Goal: Use online tool/utility: Utilize a website feature to perform a specific function

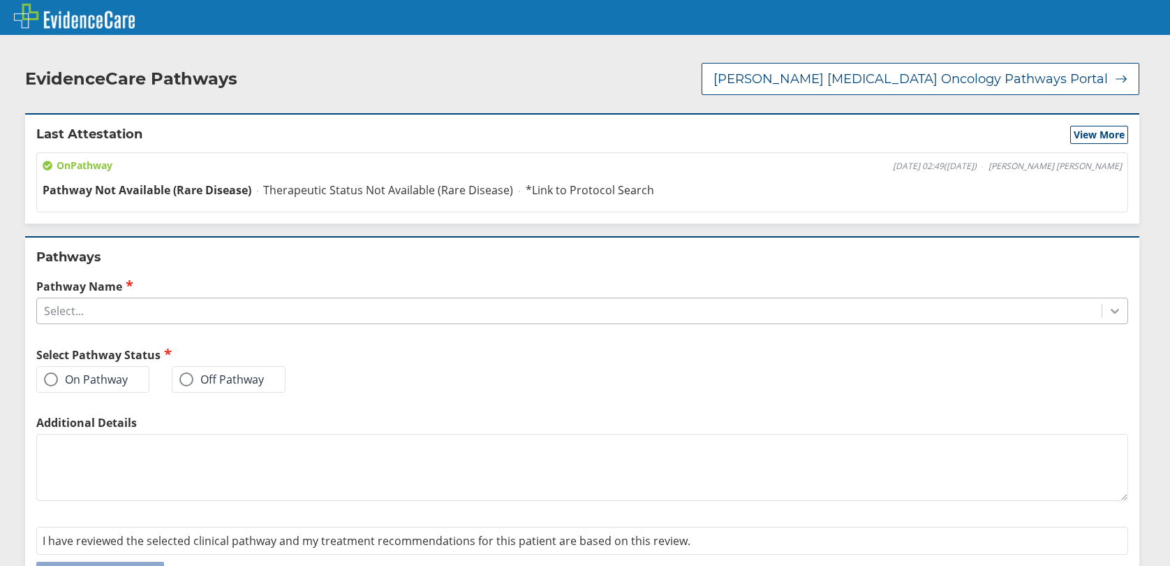
click at [1109, 313] on icon at bounding box center [1115, 311] width 14 height 14
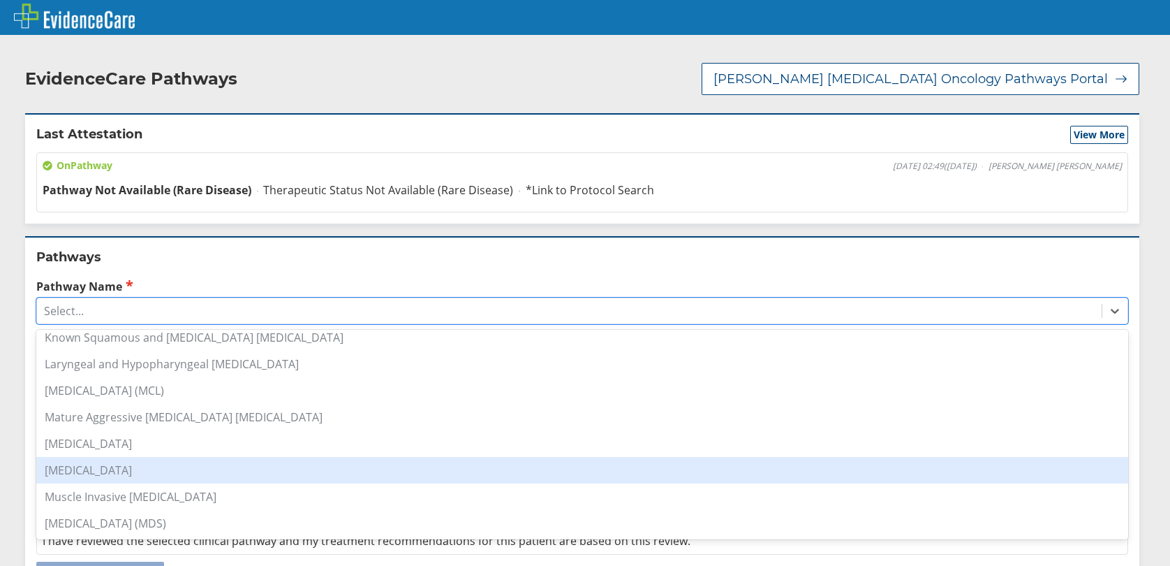
scroll to position [1047, 0]
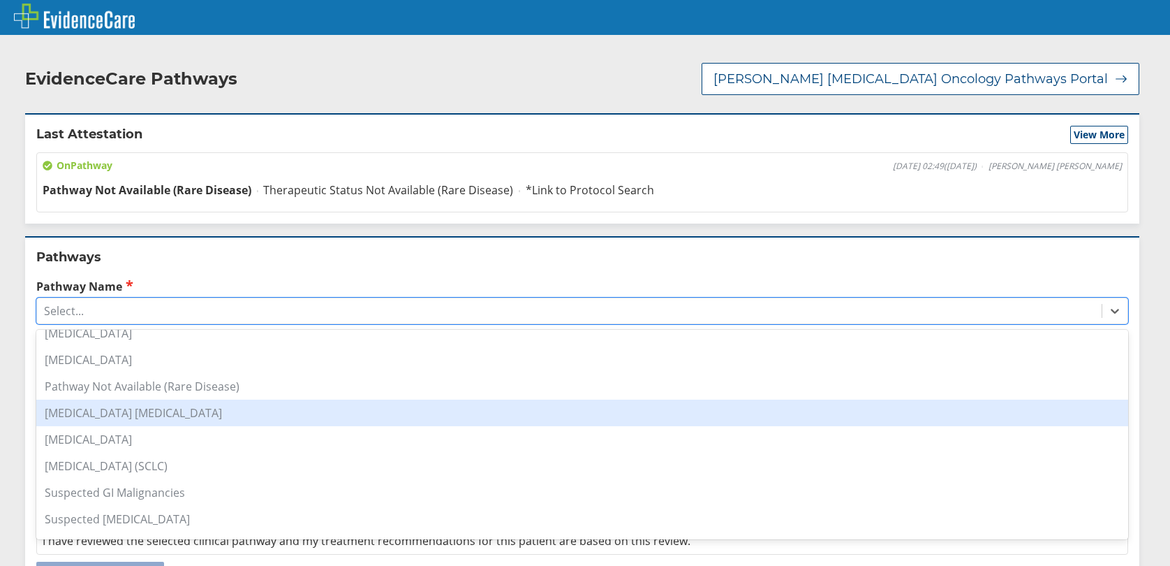
click at [101, 396] on div "Pathway Not Available (Rare Disease)" at bounding box center [582, 386] width 1092 height 27
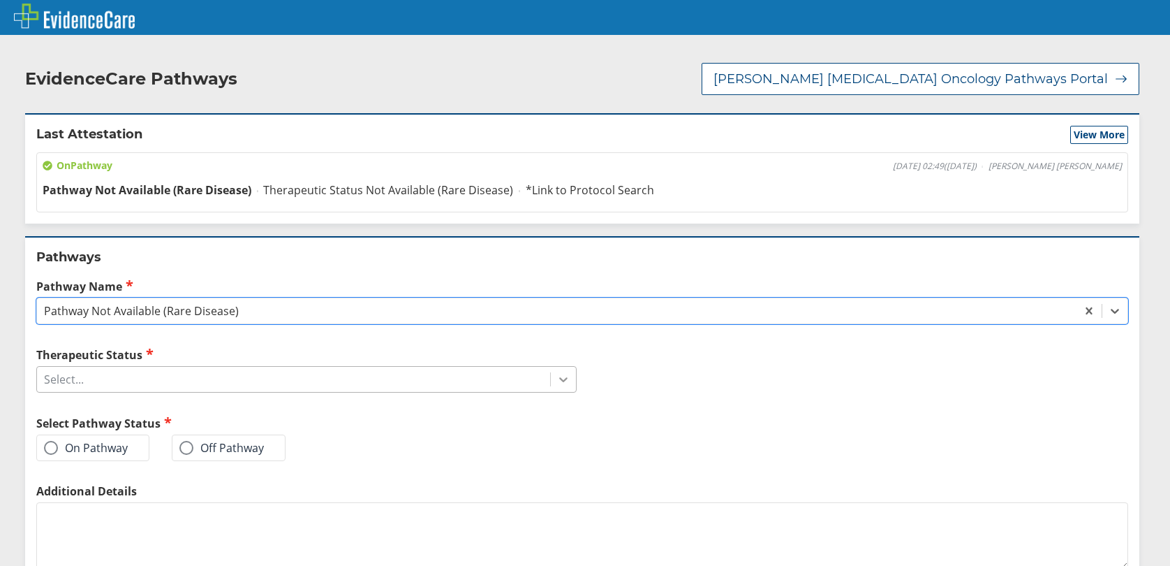
click at [557, 383] on icon at bounding box center [564, 379] width 14 height 14
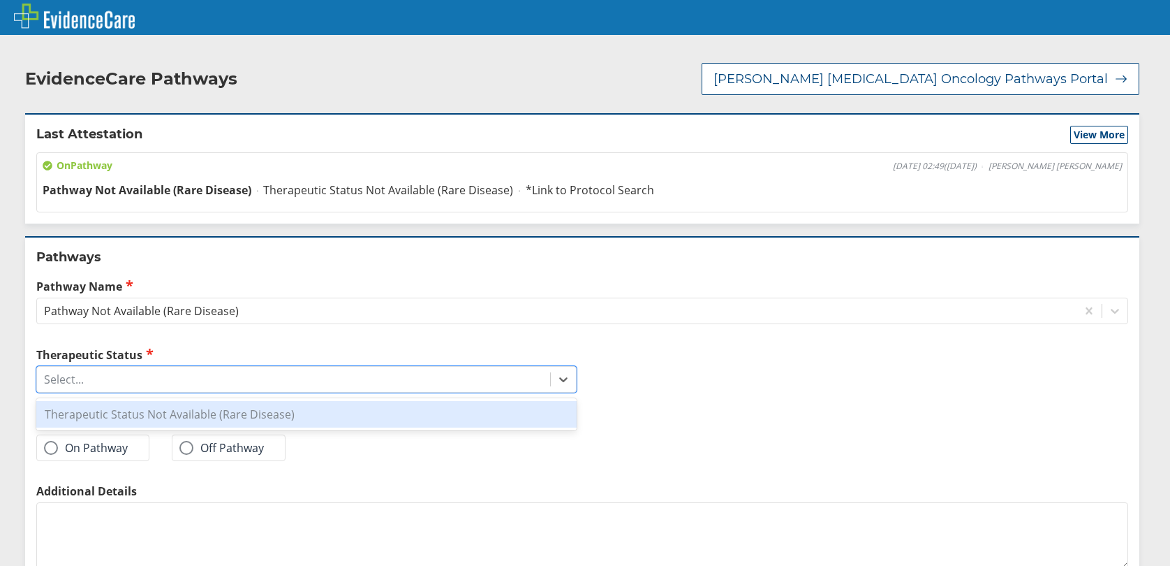
click at [245, 425] on div "Therapeutic Status Not Available (Rare Disease)" at bounding box center [306, 414] width 540 height 27
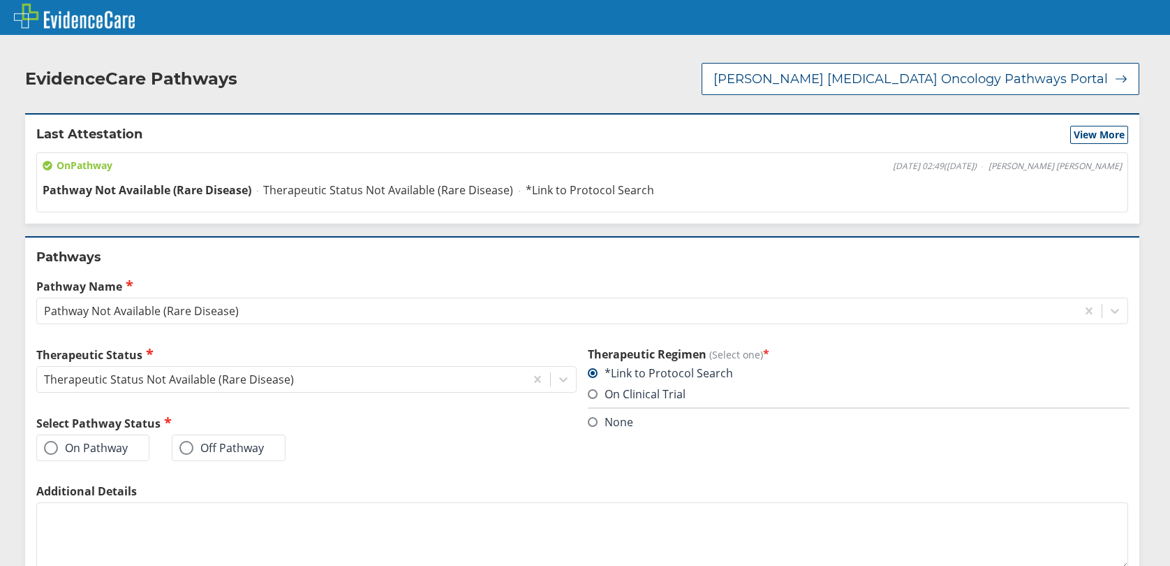
click at [58, 449] on label "On Pathway" at bounding box center [86, 448] width 84 height 14
click at [0, 0] on input "On Pathway" at bounding box center [0, 0] width 0 height 0
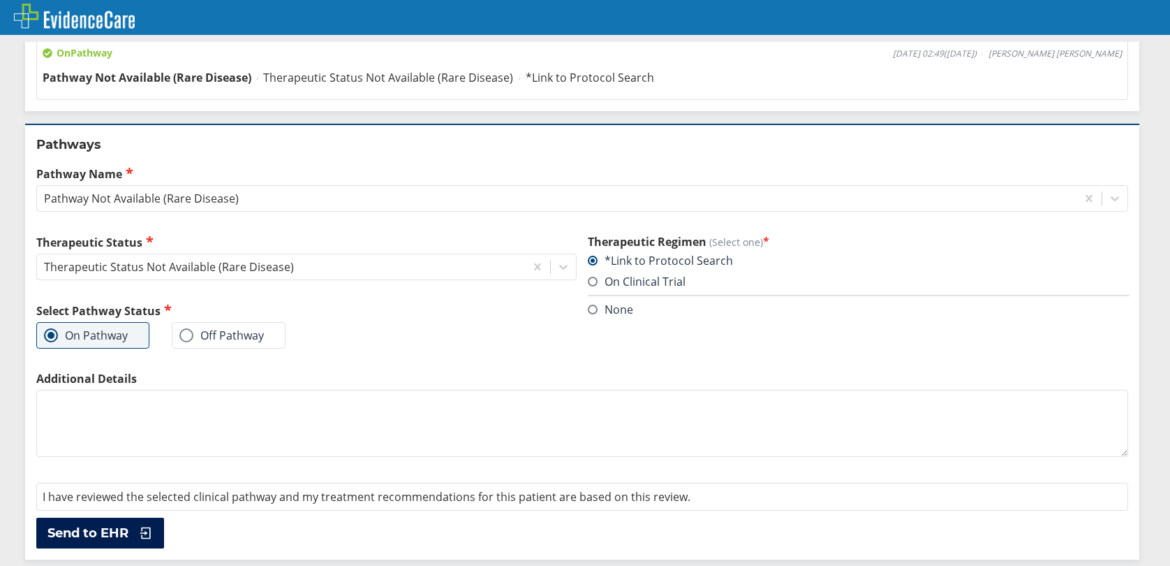
click at [80, 529] on span "Send to EHR" at bounding box center [87, 532] width 81 height 17
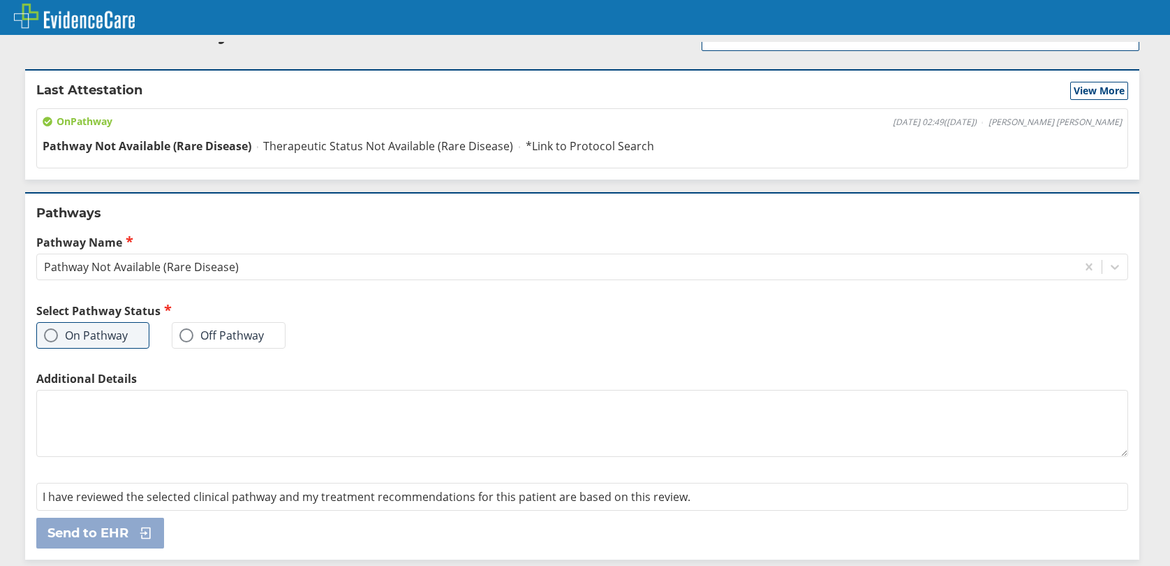
scroll to position [0, 0]
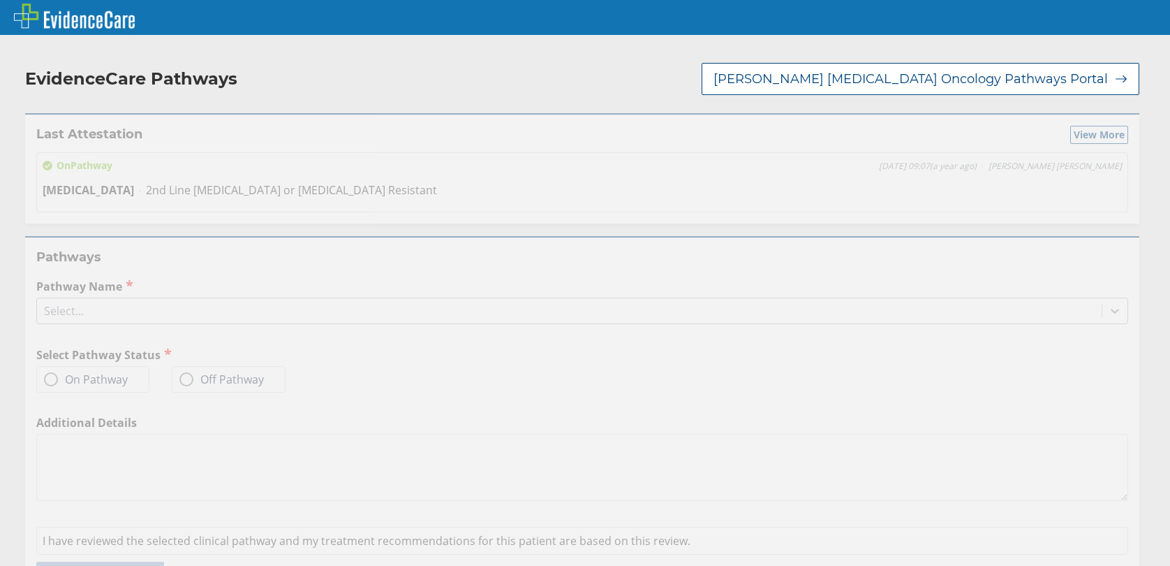
click at [1108, 311] on icon at bounding box center [1115, 311] width 14 height 14
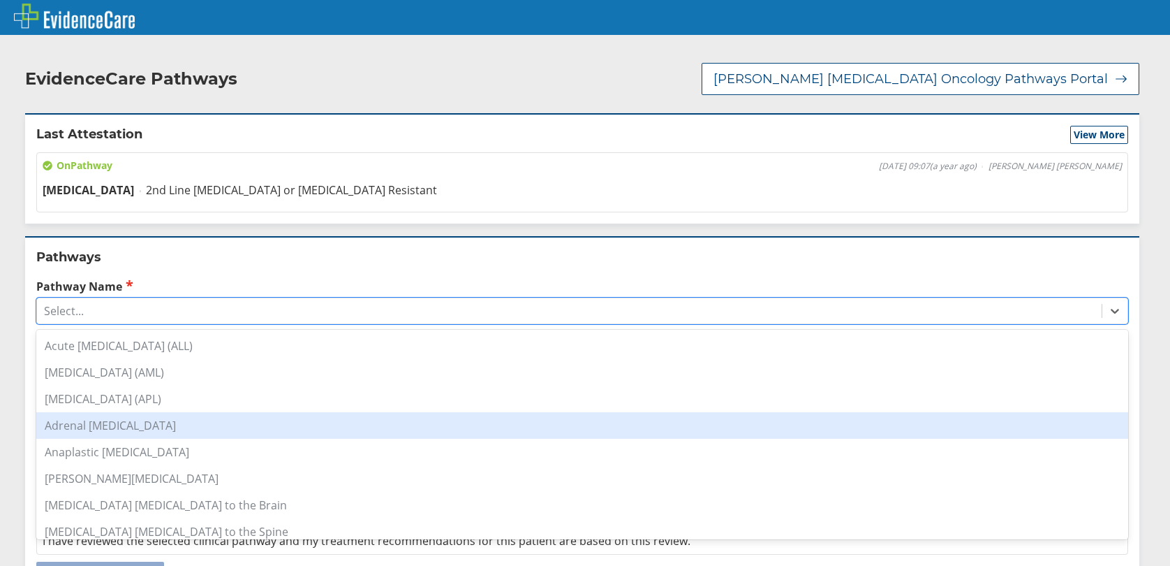
scroll to position [209, 0]
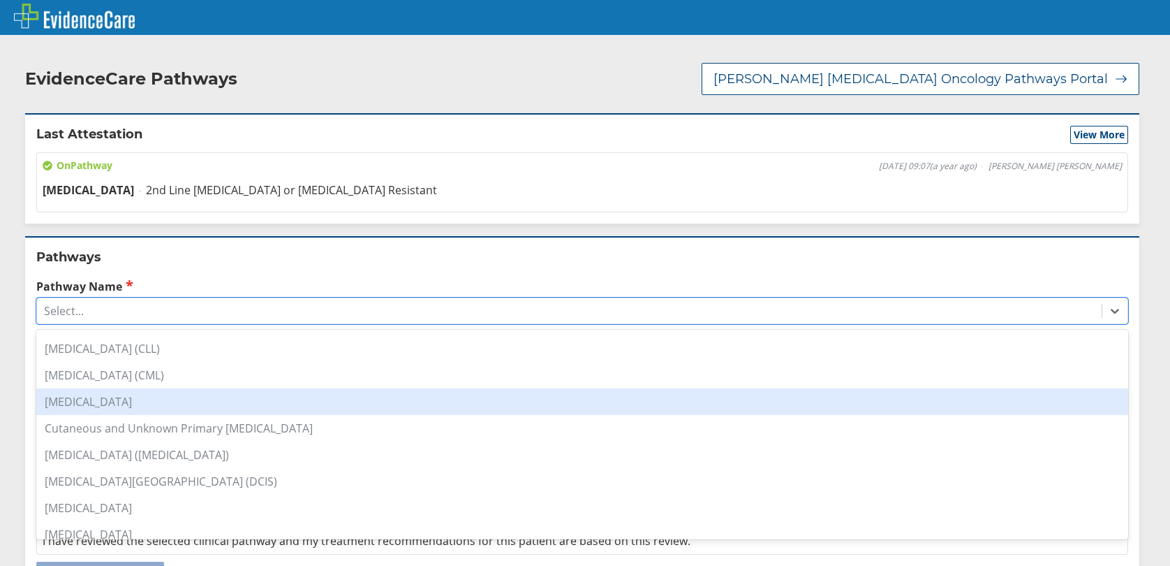
click at [126, 402] on div "[MEDICAL_DATA]" at bounding box center [582, 401] width 1092 height 27
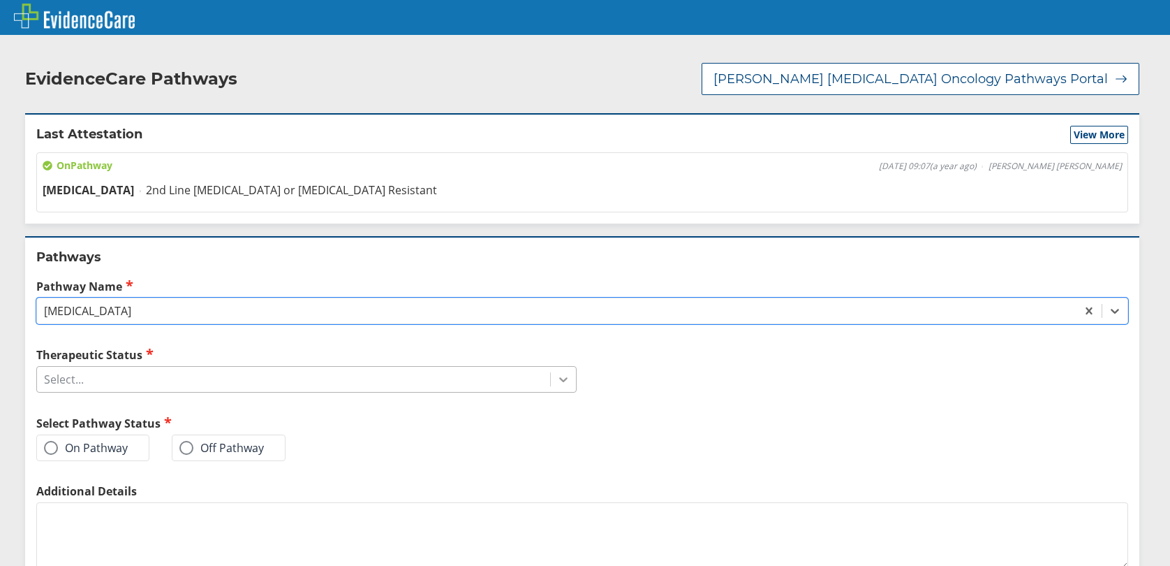
click at [557, 378] on icon at bounding box center [564, 379] width 14 height 14
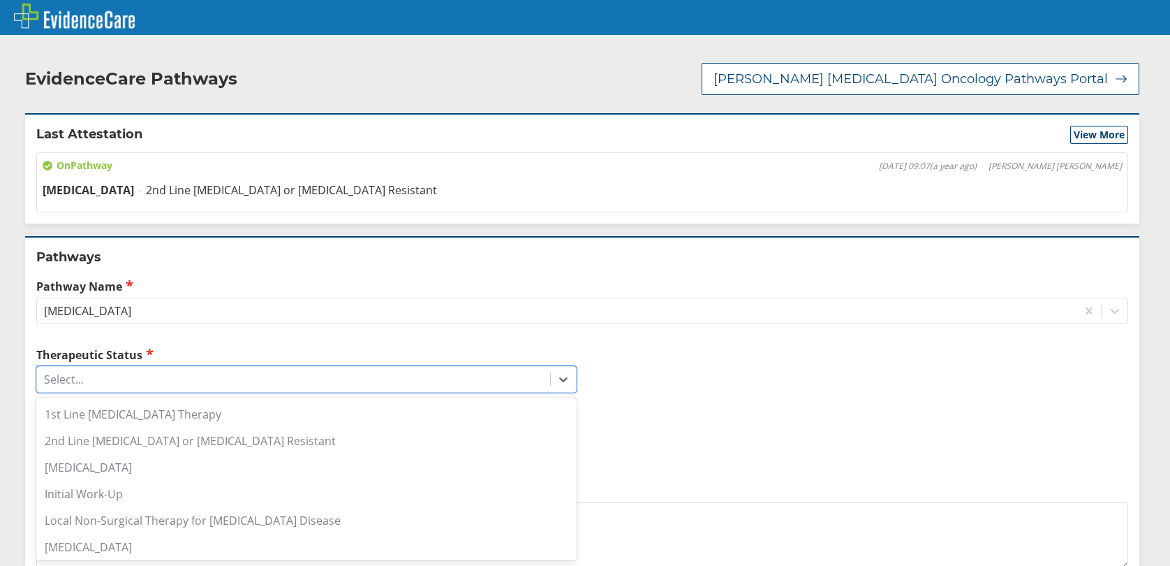
scroll to position [189, 0]
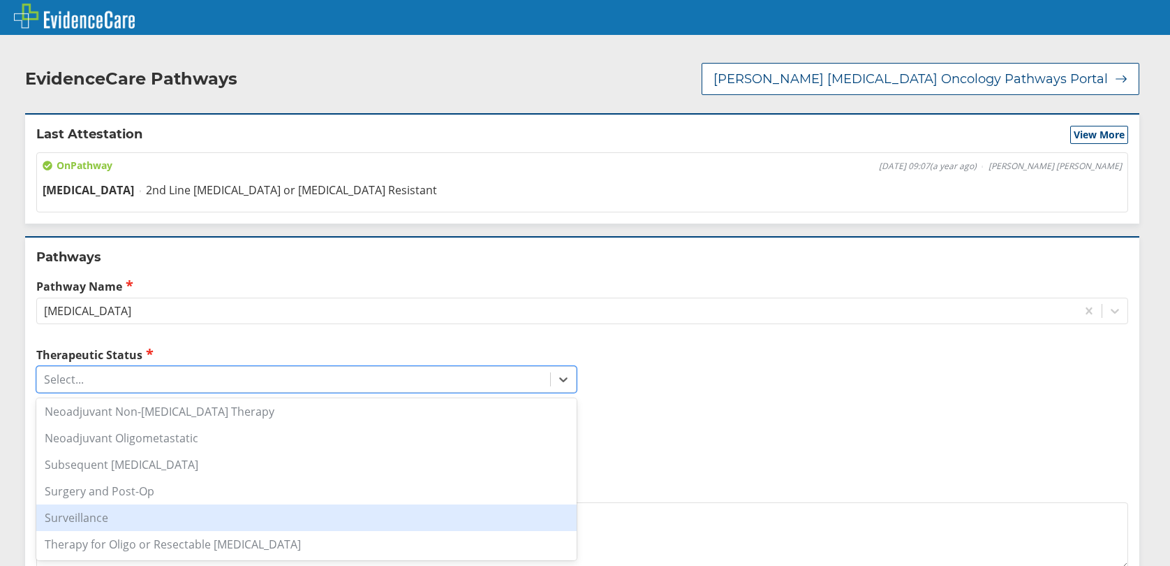
click at [106, 519] on div "Surveillance" at bounding box center [306, 517] width 540 height 27
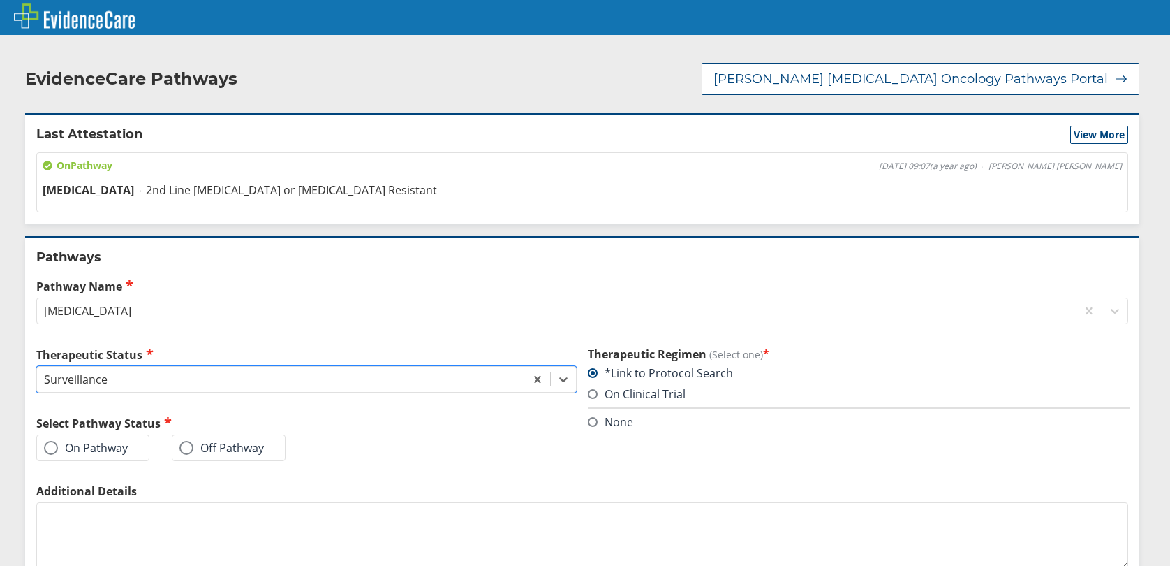
click at [53, 447] on span at bounding box center [51, 448] width 14 height 14
click at [0, 0] on input "On Pathway" at bounding box center [0, 0] width 0 height 0
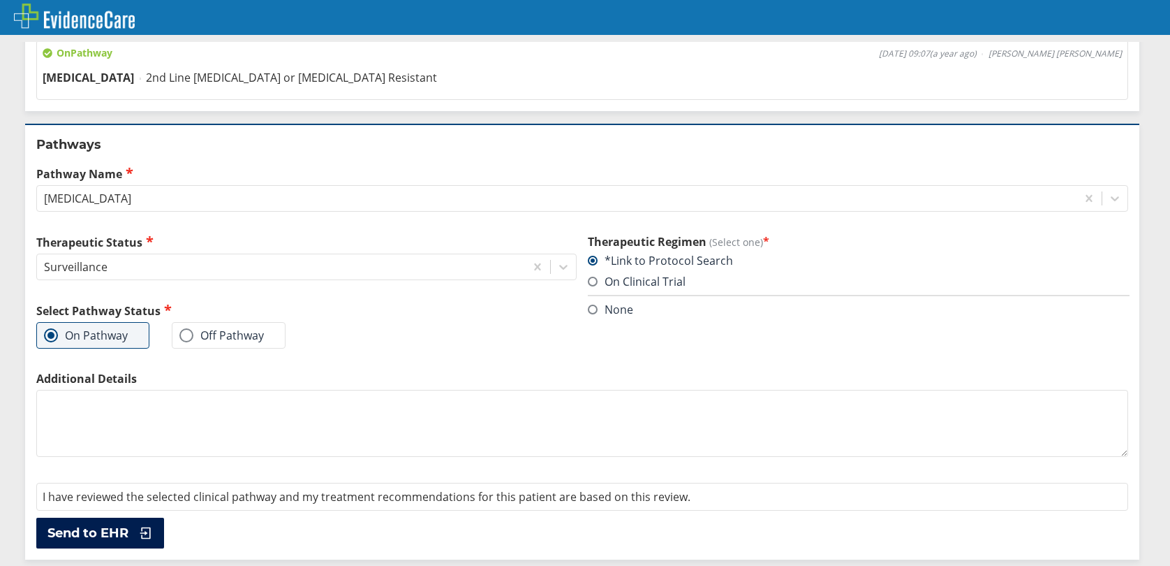
click at [105, 527] on span "Send to EHR" at bounding box center [87, 532] width 81 height 17
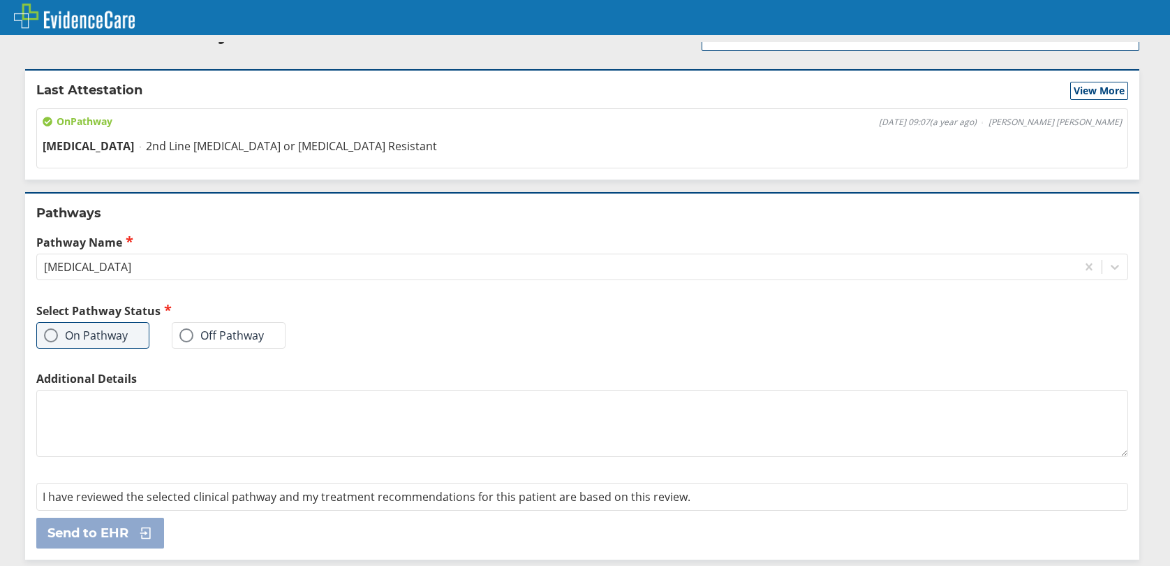
scroll to position [0, 0]
